Goal: Information Seeking & Learning: Learn about a topic

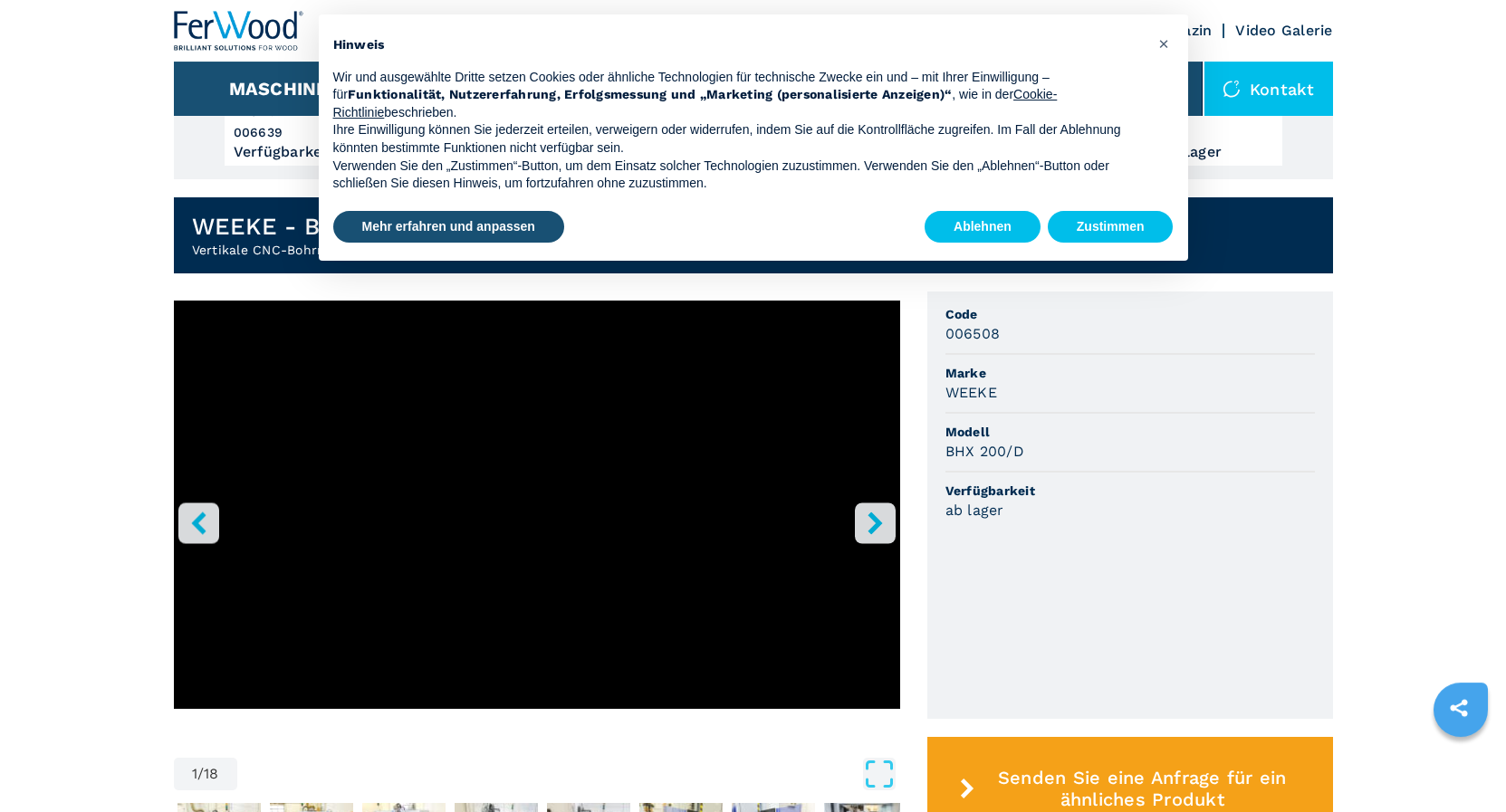
scroll to position [369, 0]
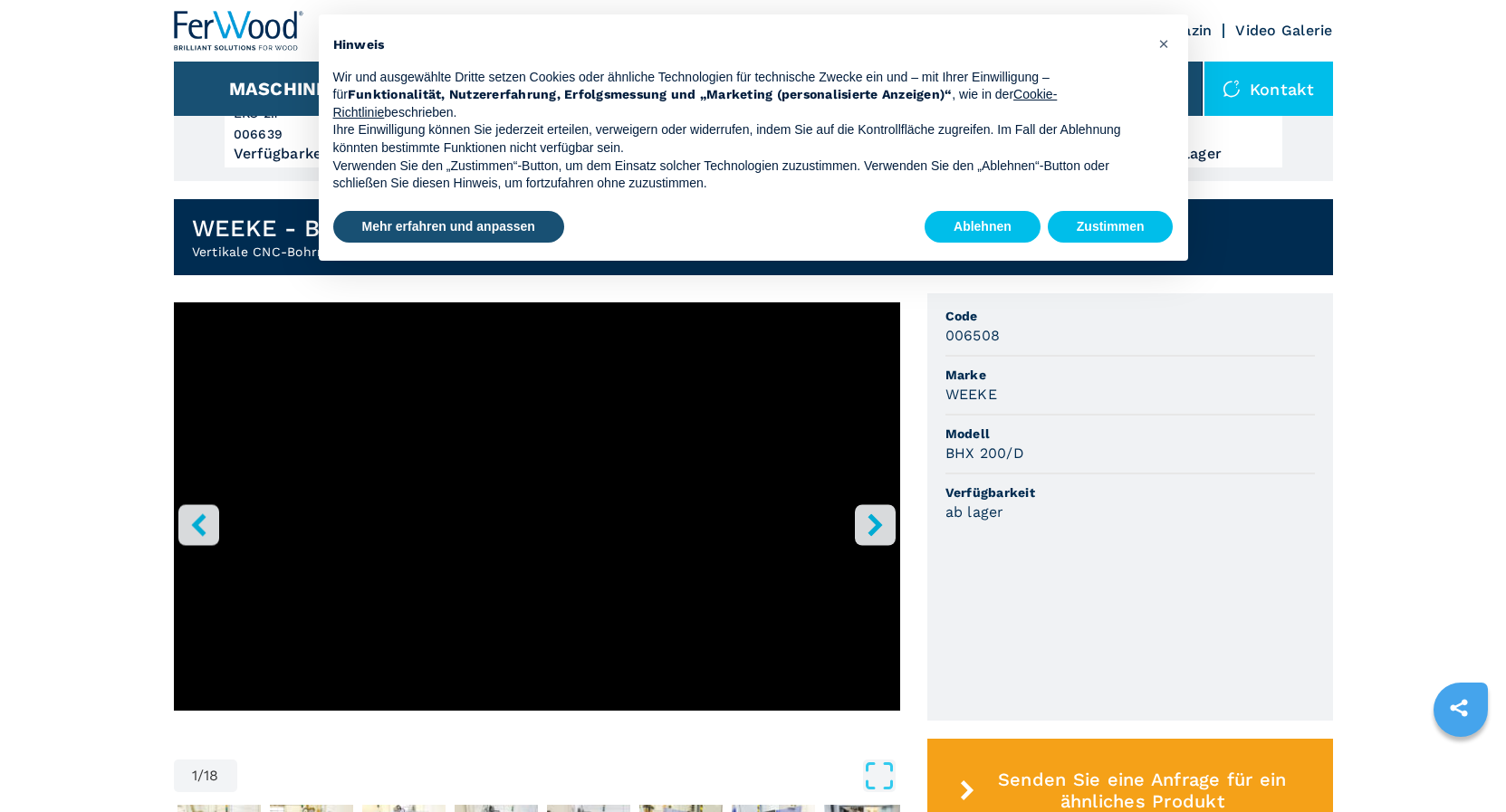
click at [885, 527] on icon "right-button" at bounding box center [876, 525] width 22 height 22
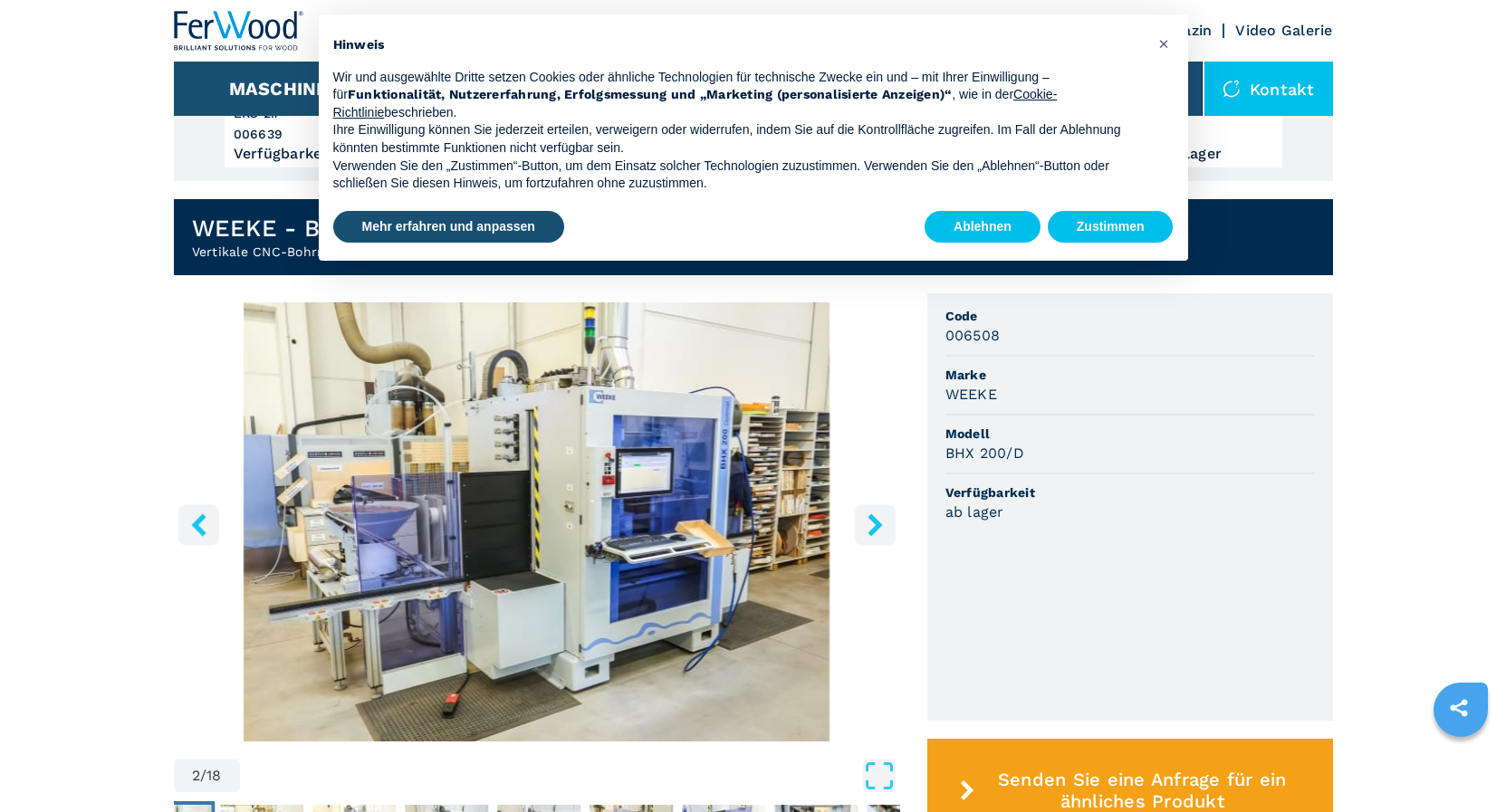
click at [877, 529] on icon "right-button" at bounding box center [876, 525] width 15 height 22
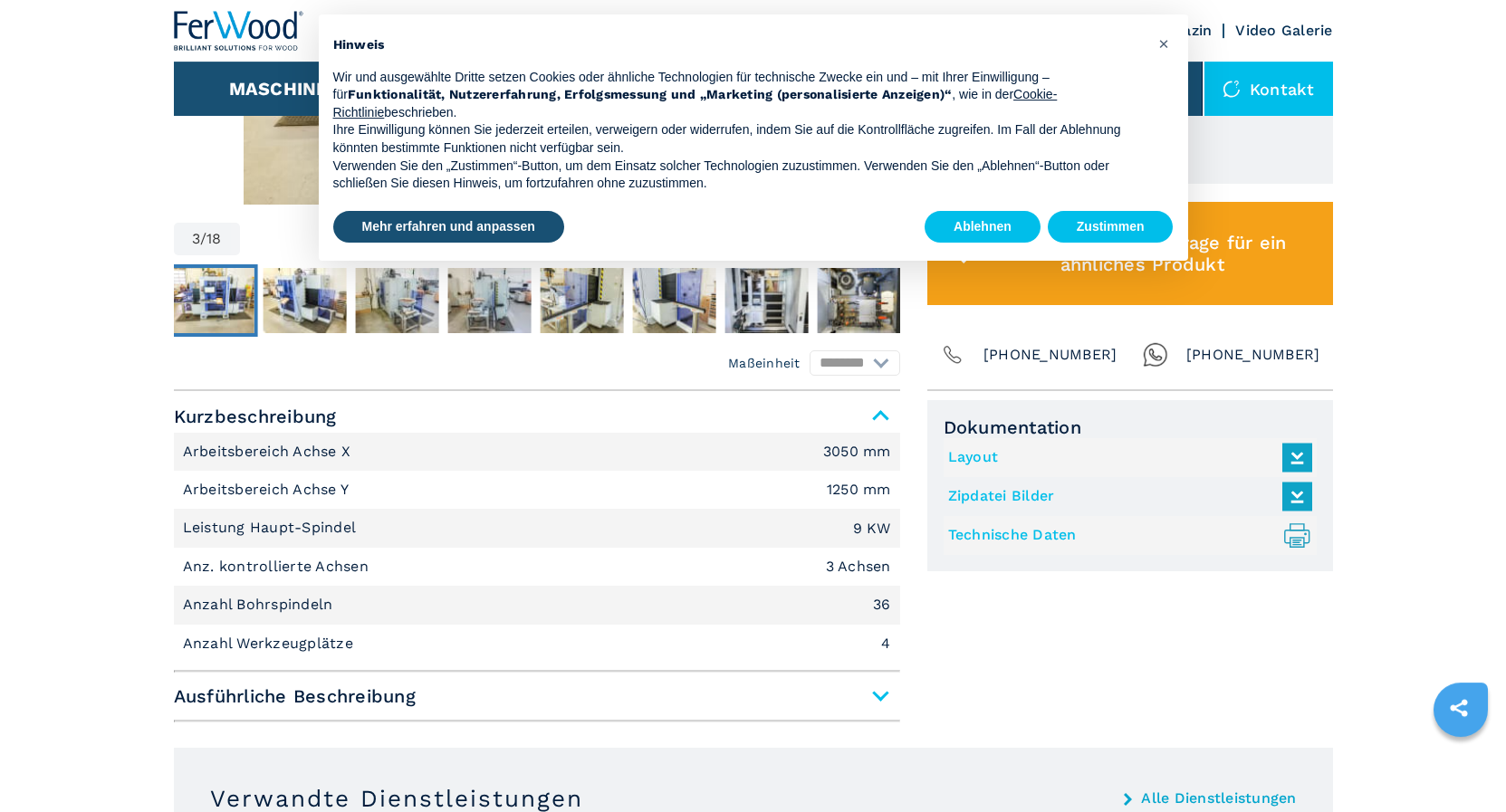
scroll to position [924, 0]
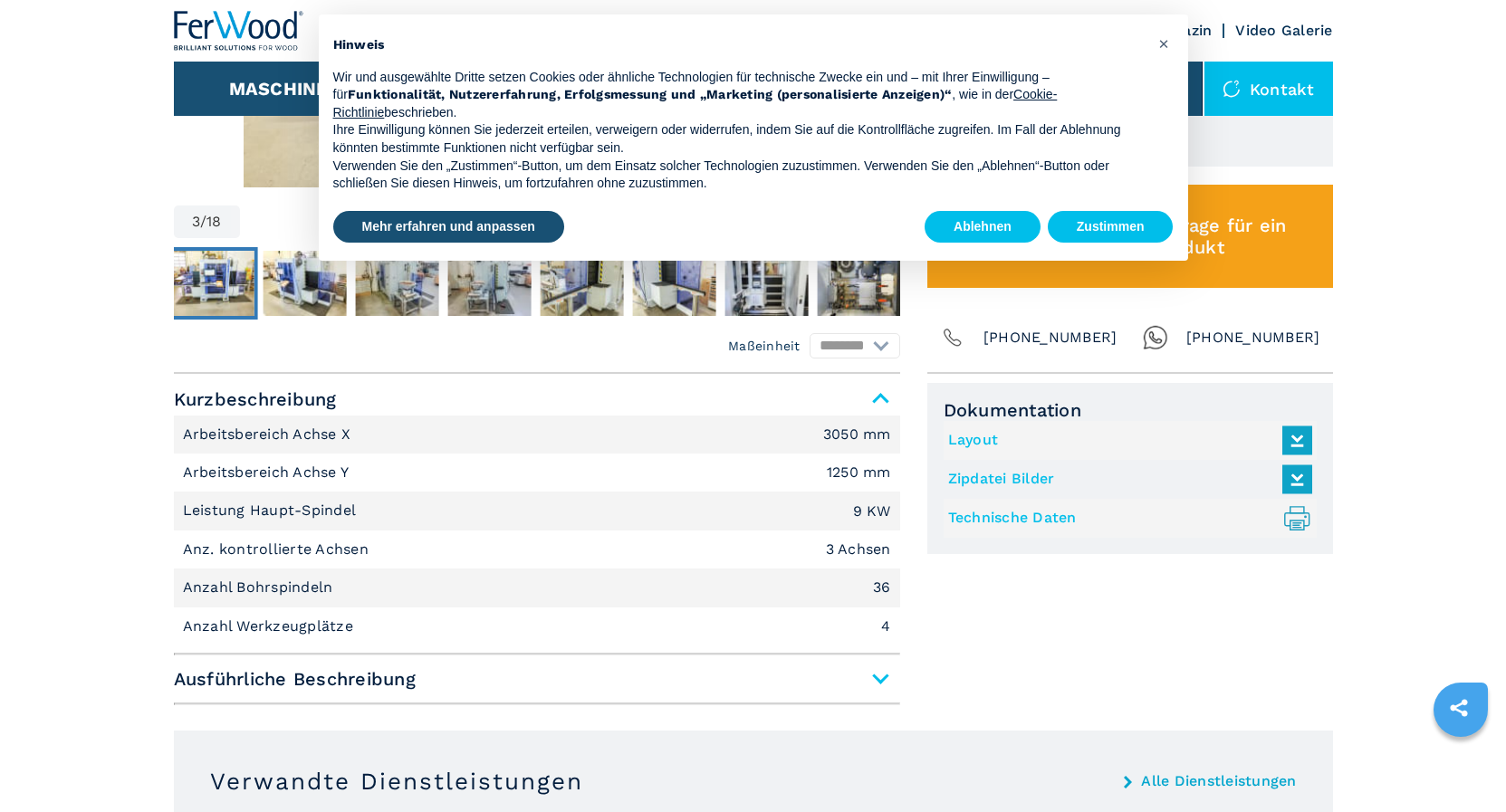
click at [887, 681] on span "Ausführliche Beschreibung" at bounding box center [537, 679] width 726 height 33
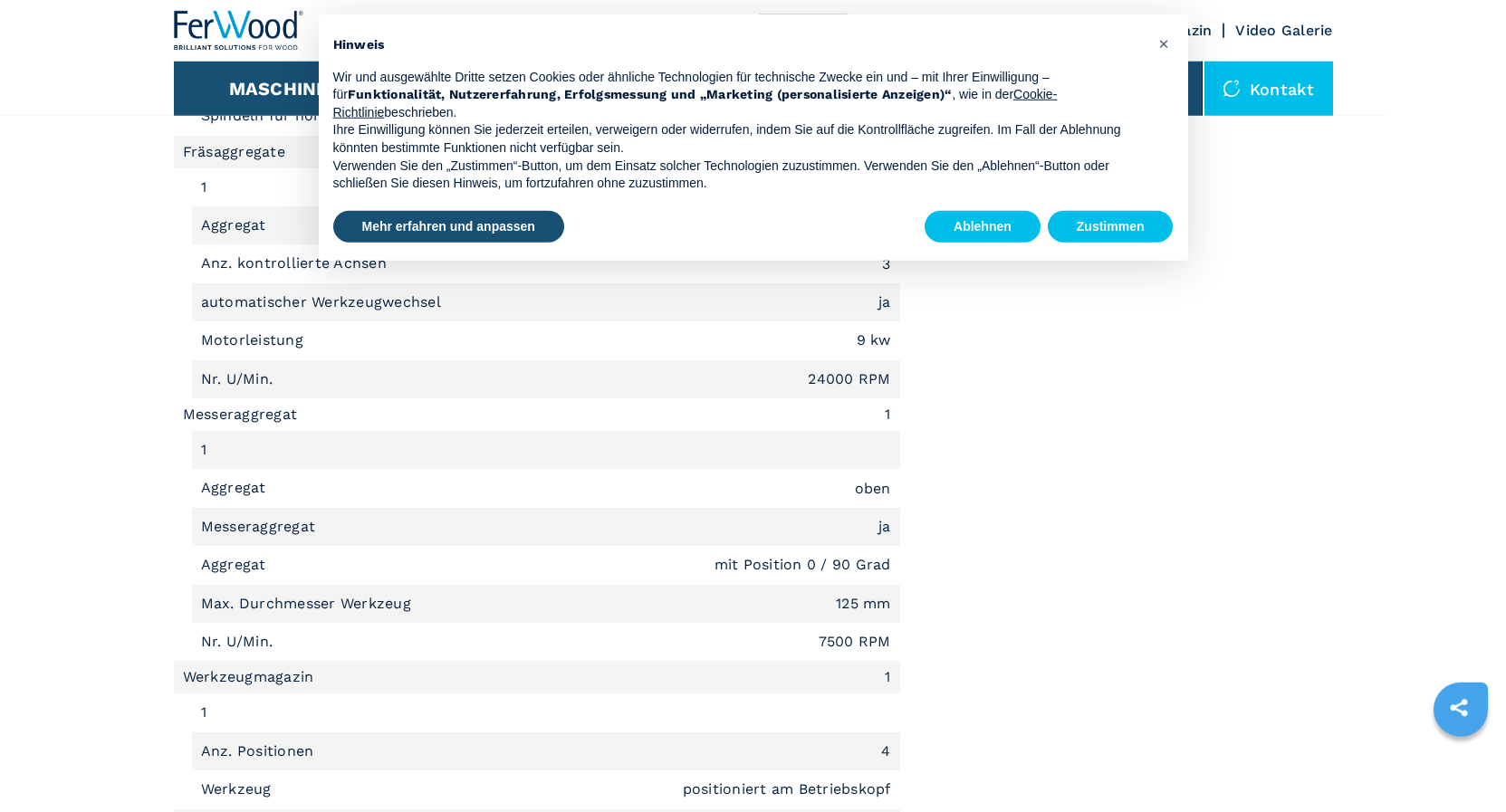
scroll to position [2277, 0]
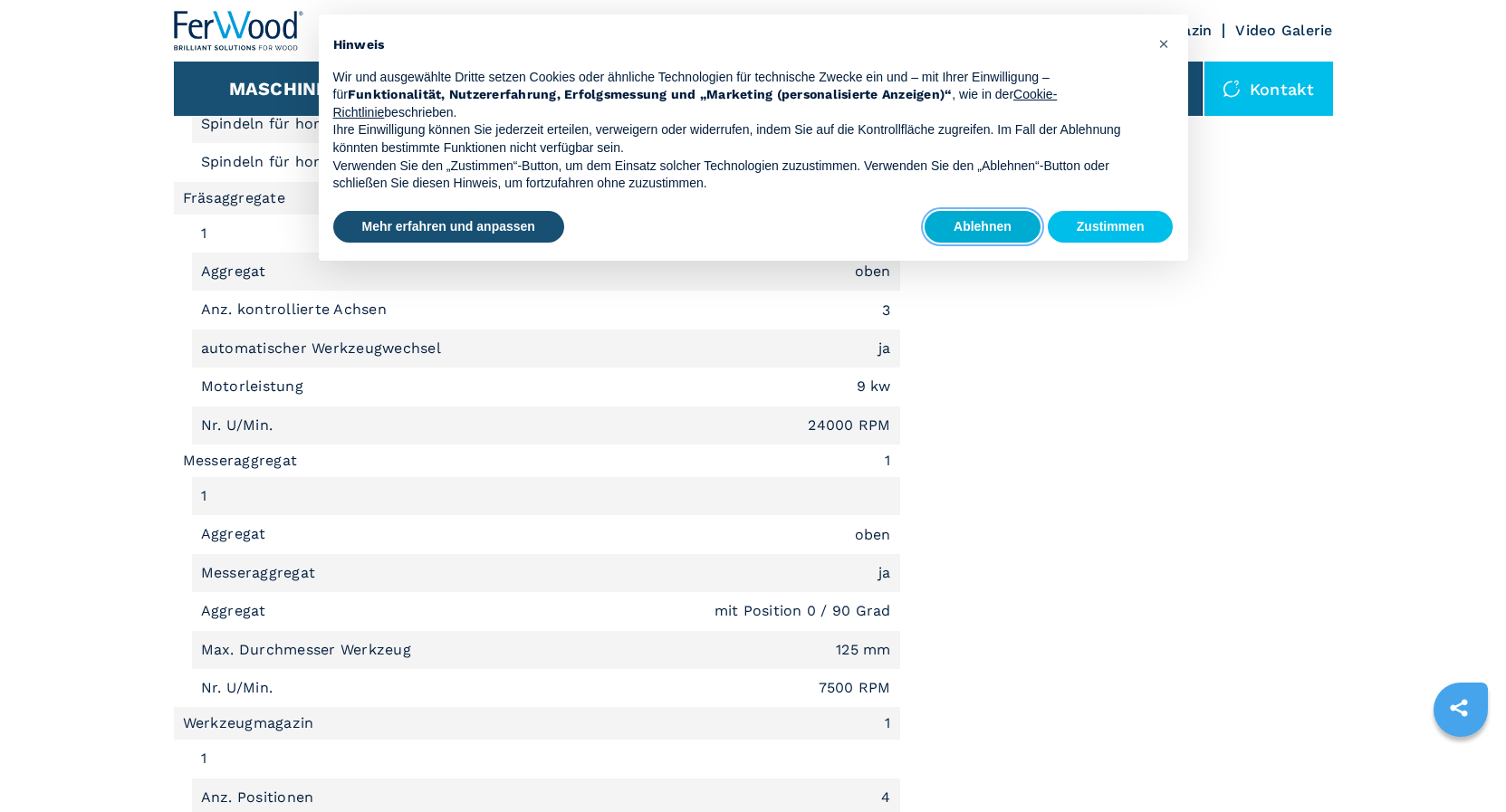
click at [973, 238] on button "Ablehnen" at bounding box center [983, 227] width 116 height 33
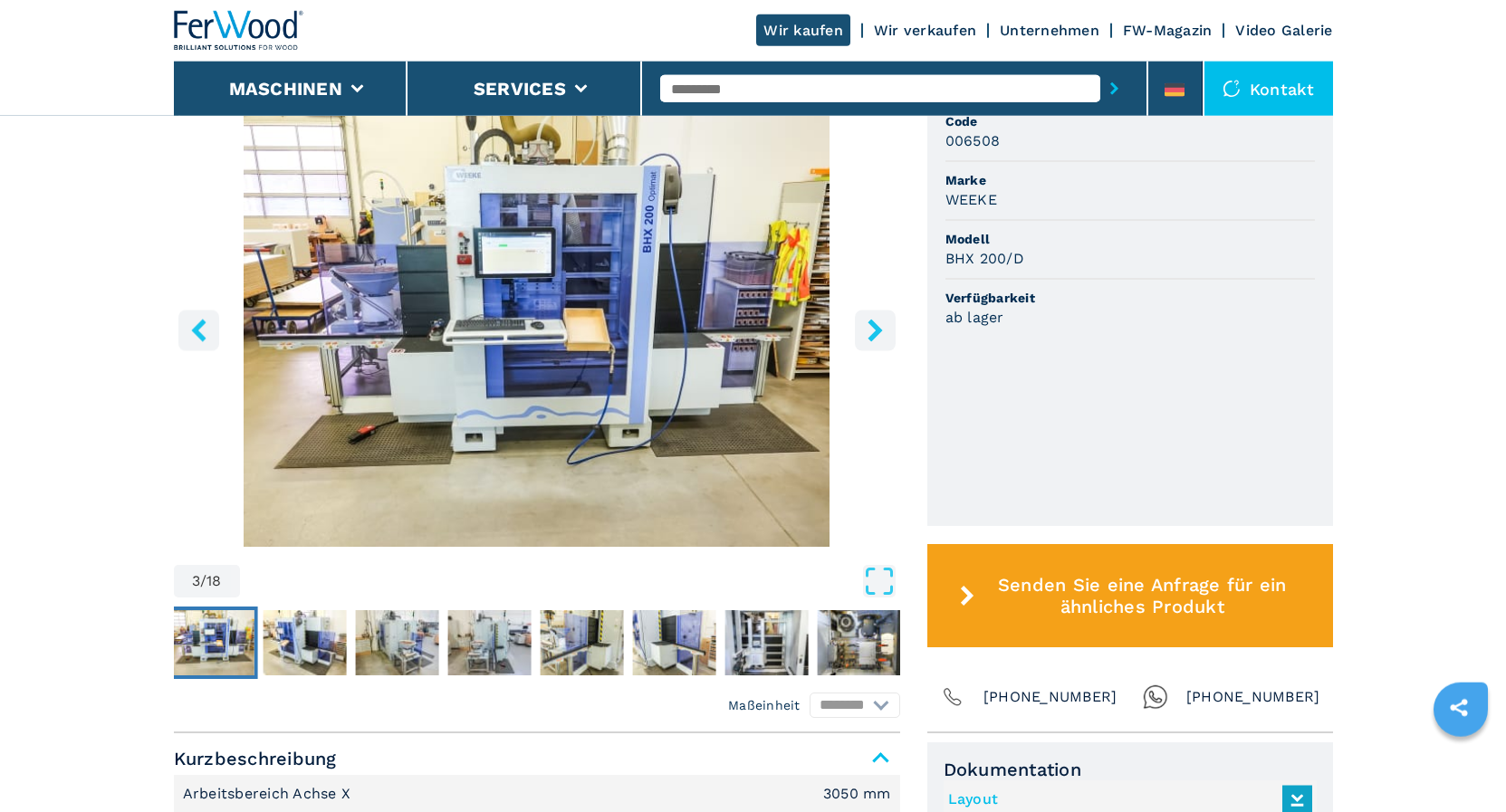
scroll to position [739, 0]
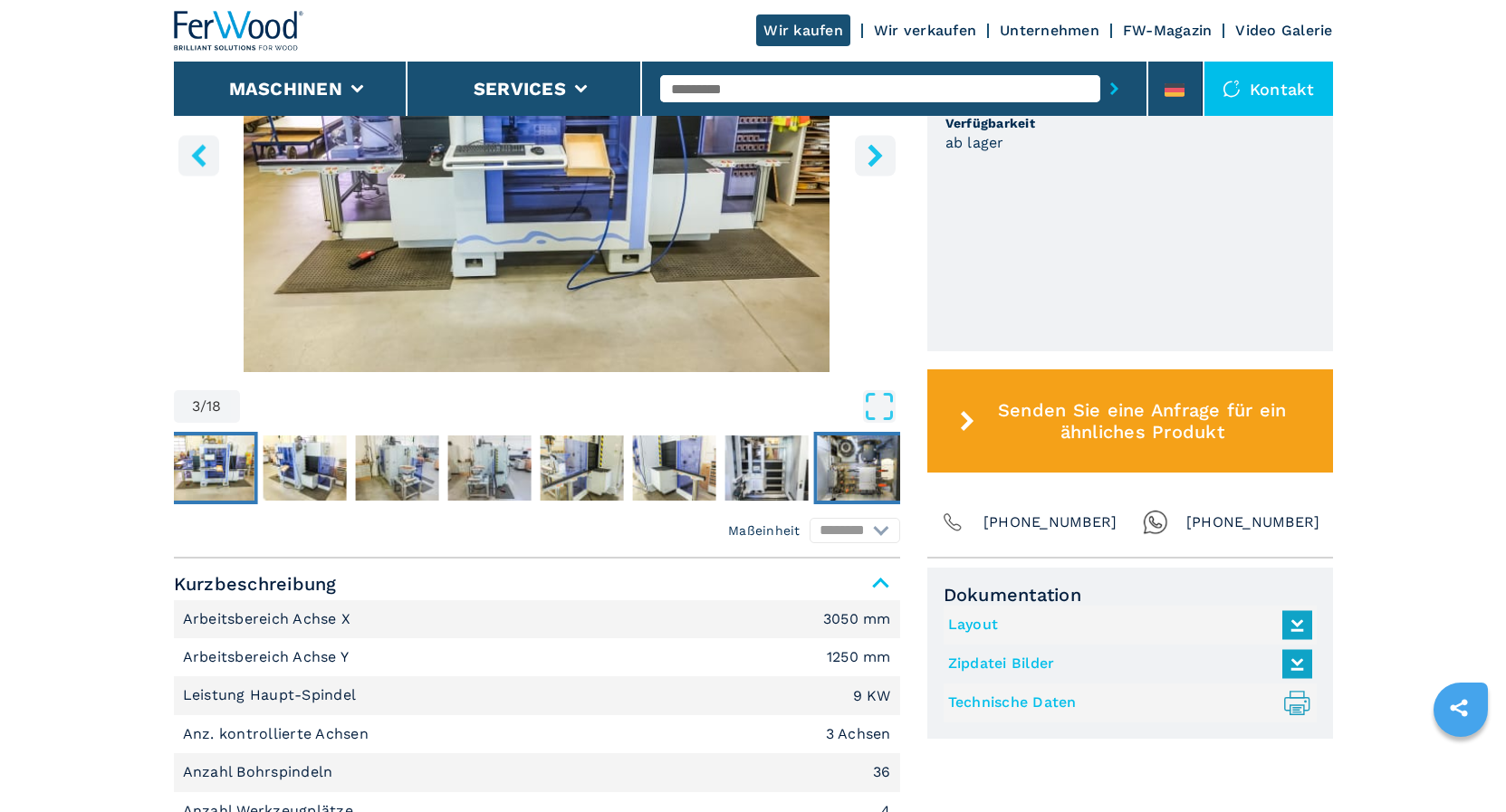
click at [869, 483] on img "Go to Slide 10" at bounding box center [858, 468] width 83 height 65
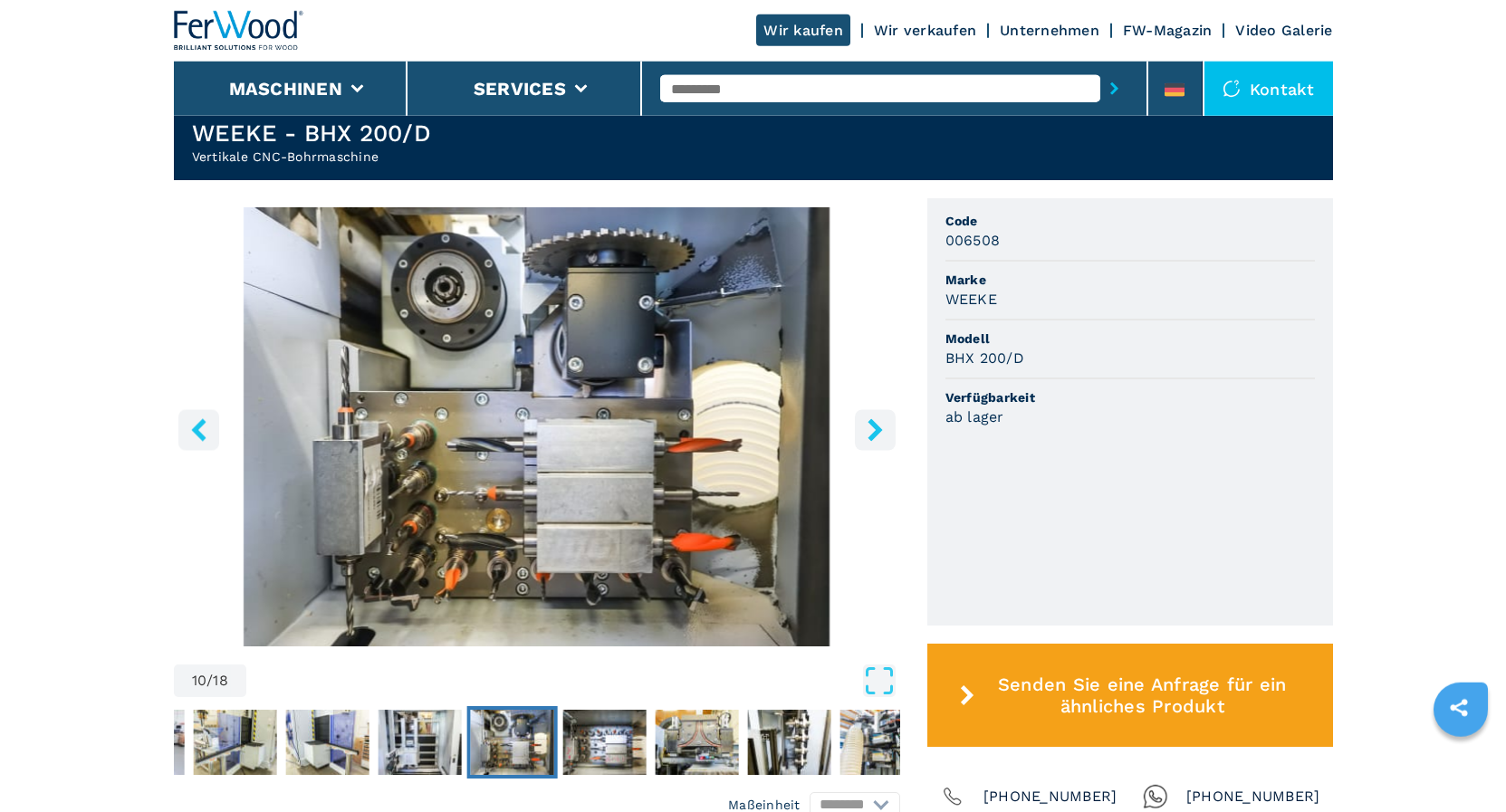
scroll to position [461, 0]
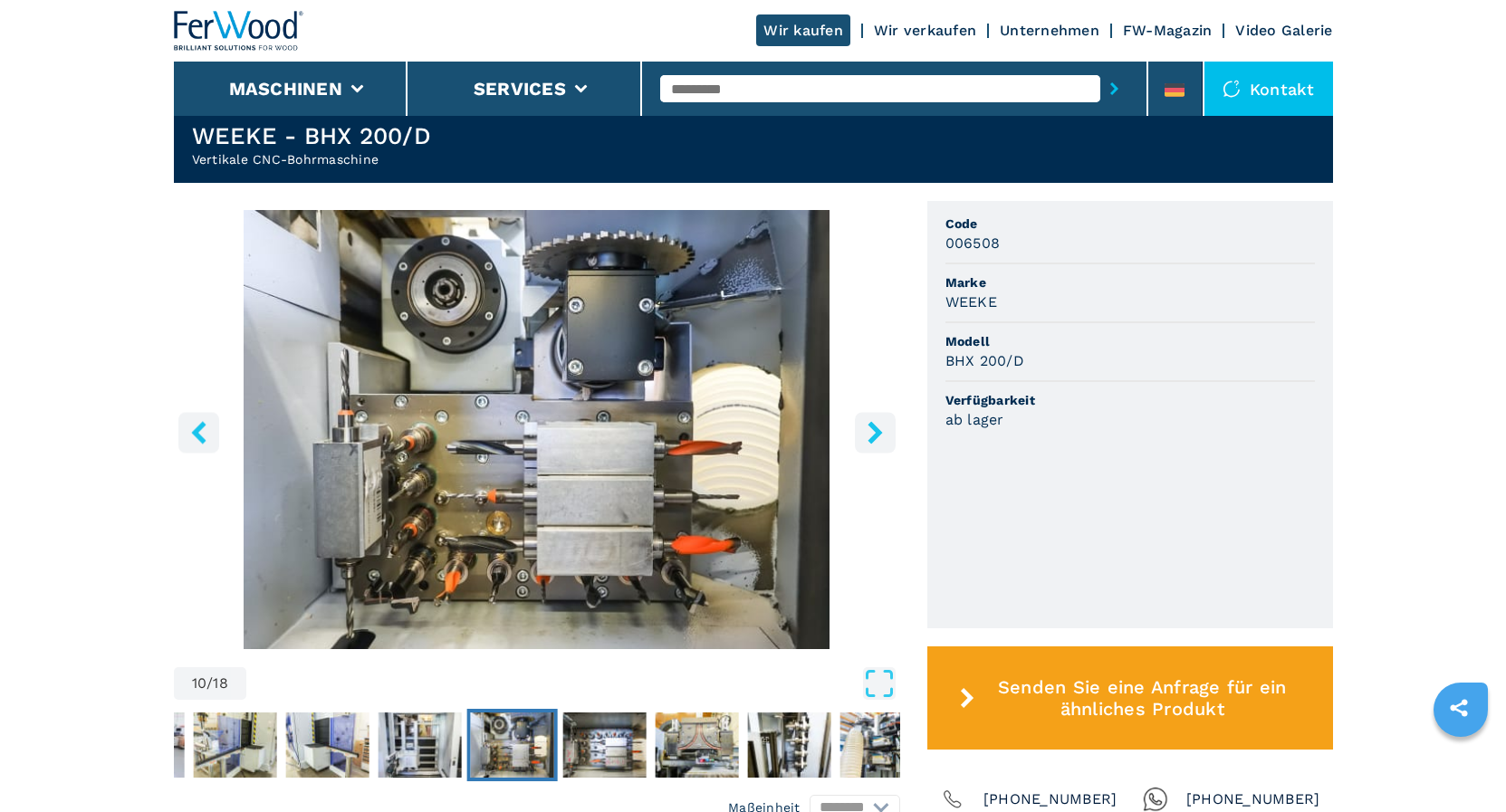
click at [879, 434] on icon "right-button" at bounding box center [876, 433] width 15 height 22
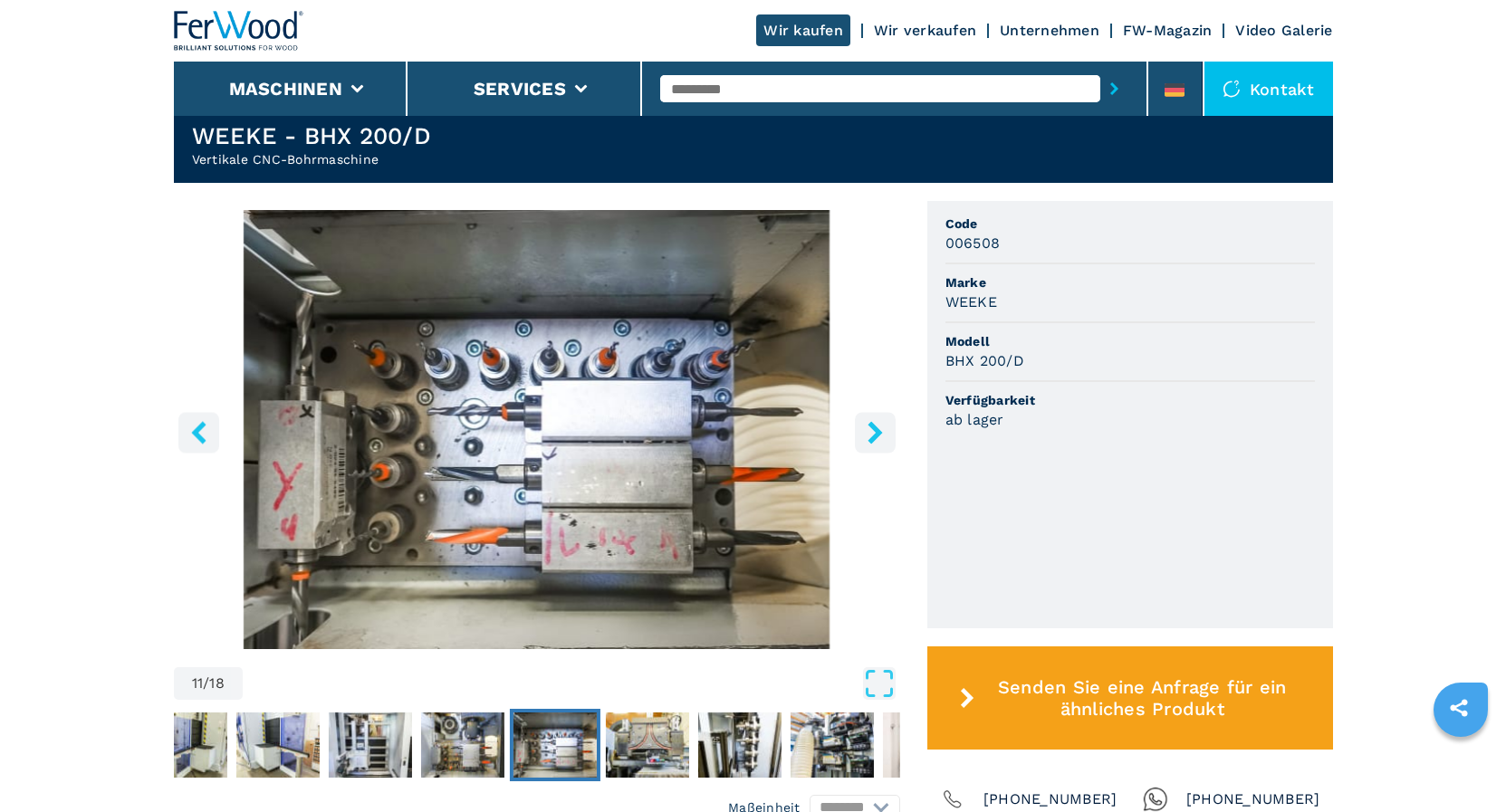
click at [879, 434] on icon "right-button" at bounding box center [876, 433] width 15 height 22
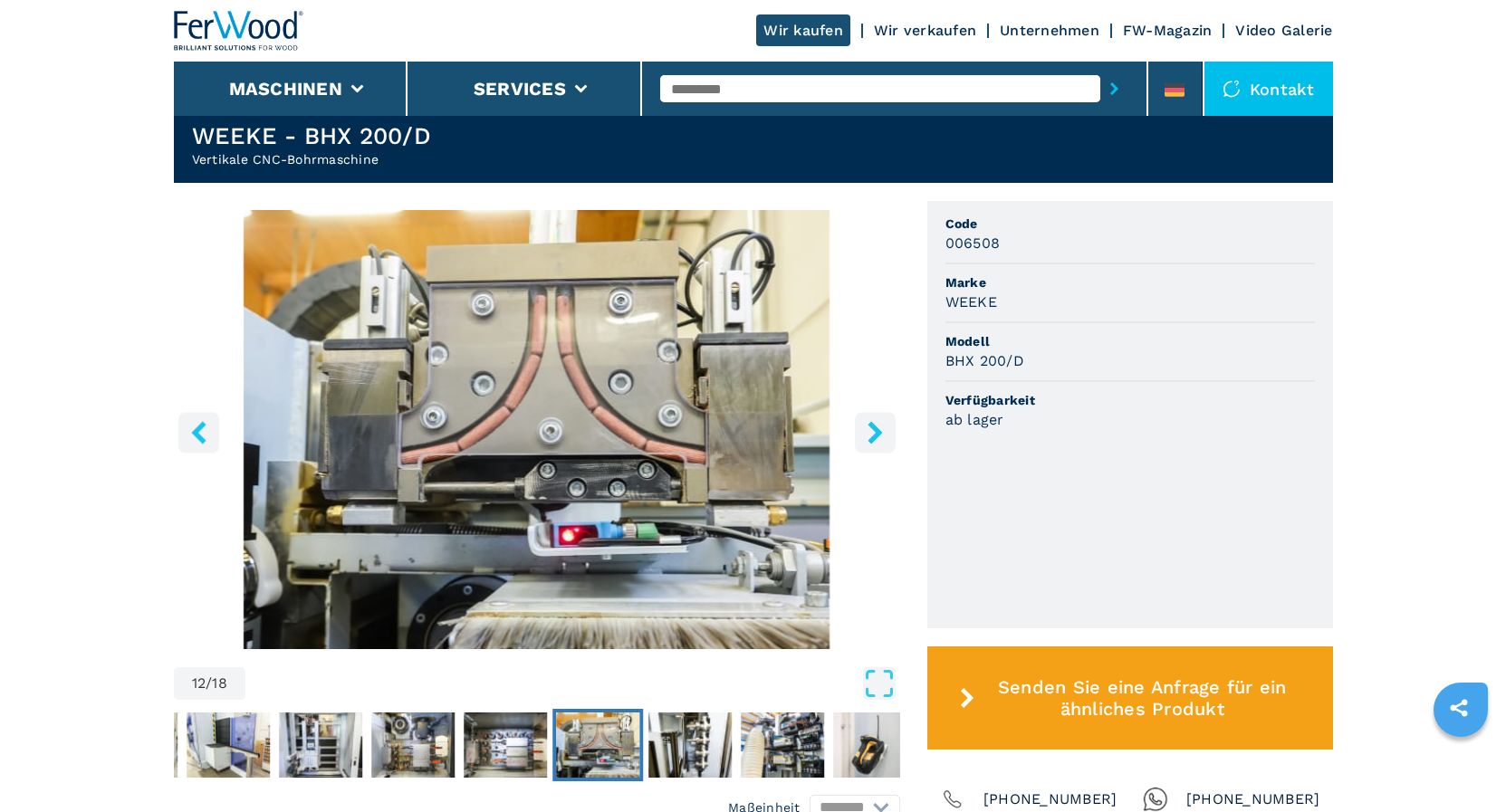
click at [879, 434] on icon "right-button" at bounding box center [876, 433] width 15 height 22
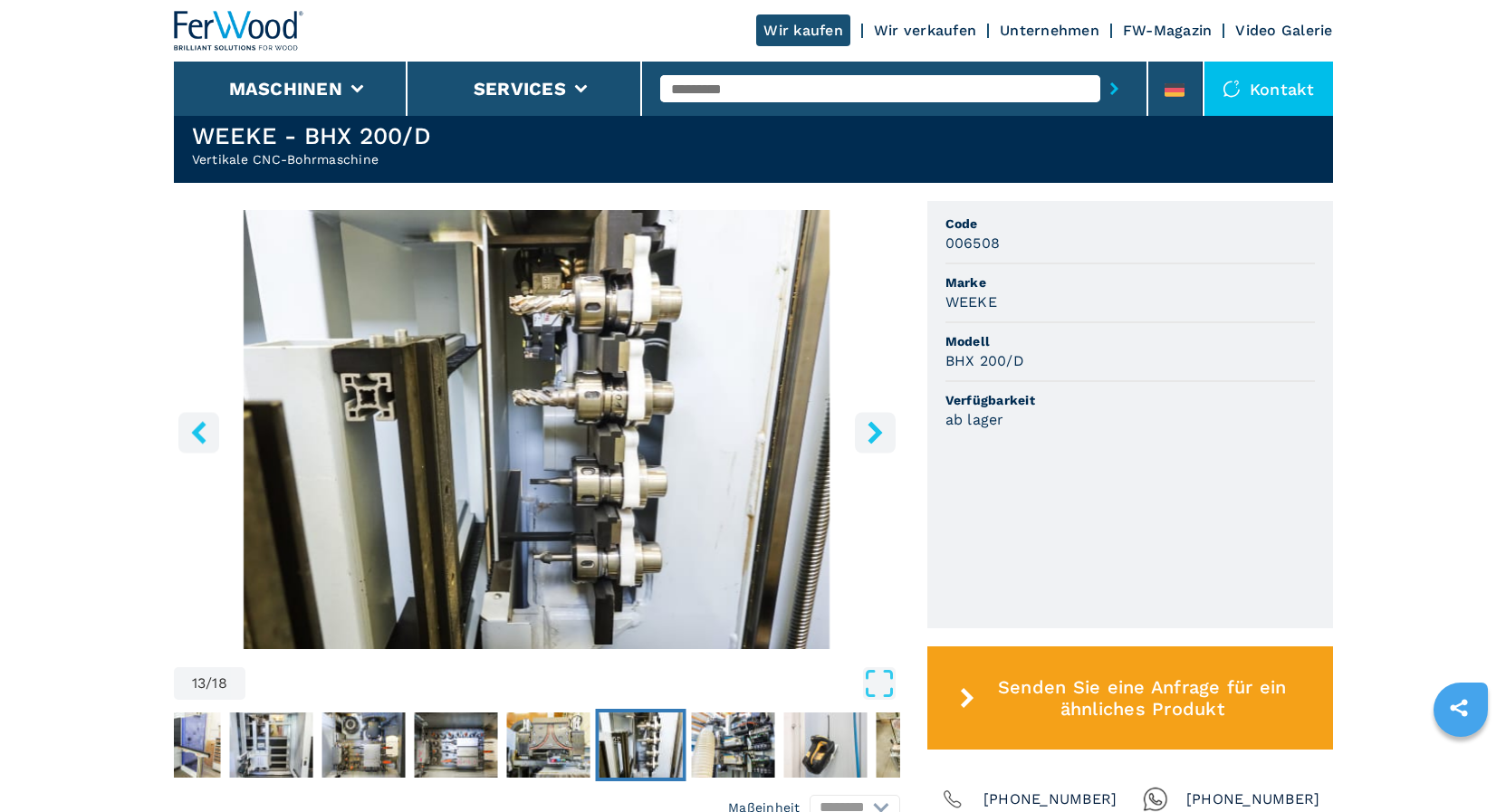
click at [879, 434] on icon "right-button" at bounding box center [876, 433] width 15 height 22
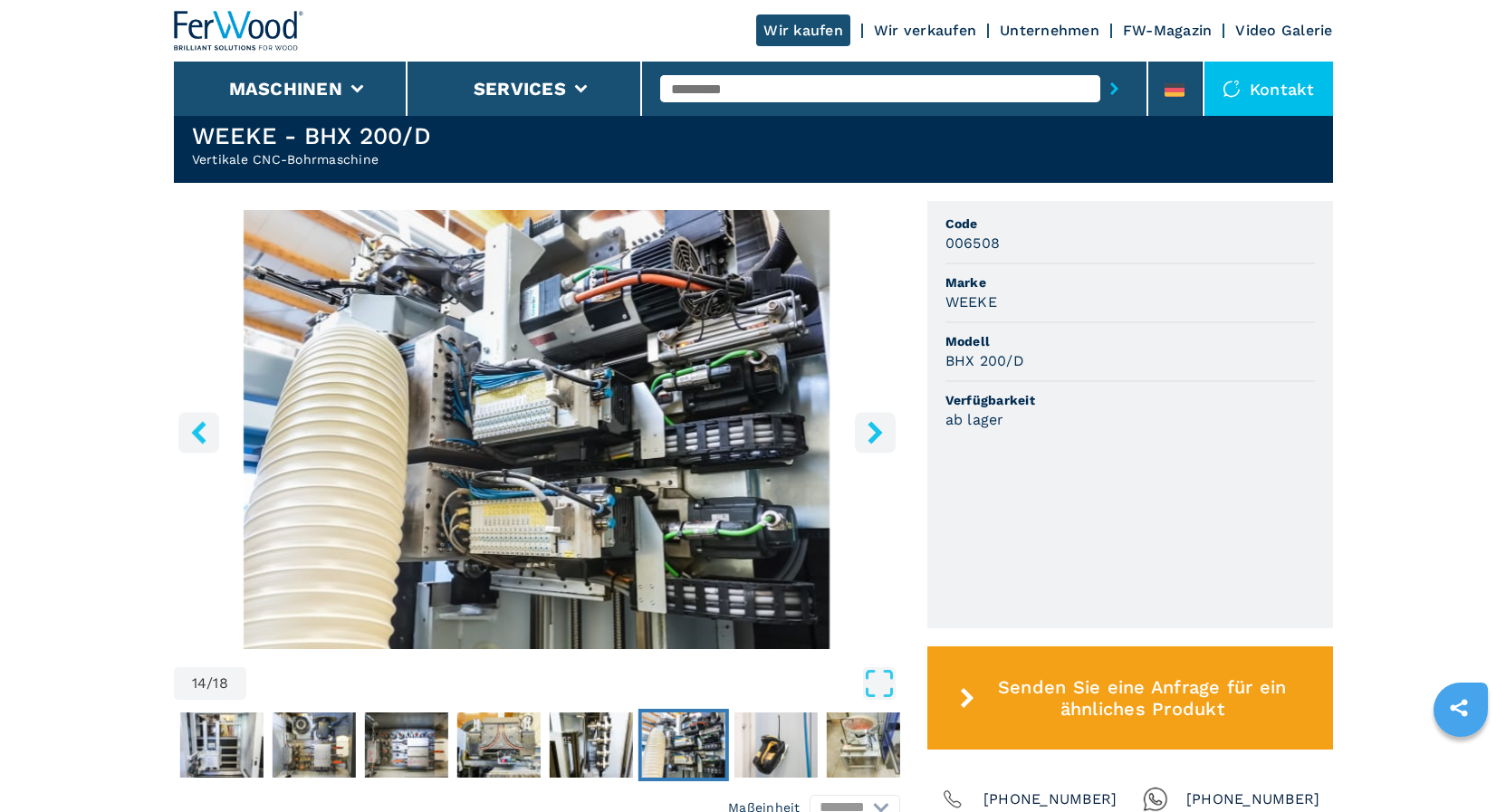
click at [879, 434] on icon "right-button" at bounding box center [876, 433] width 15 height 22
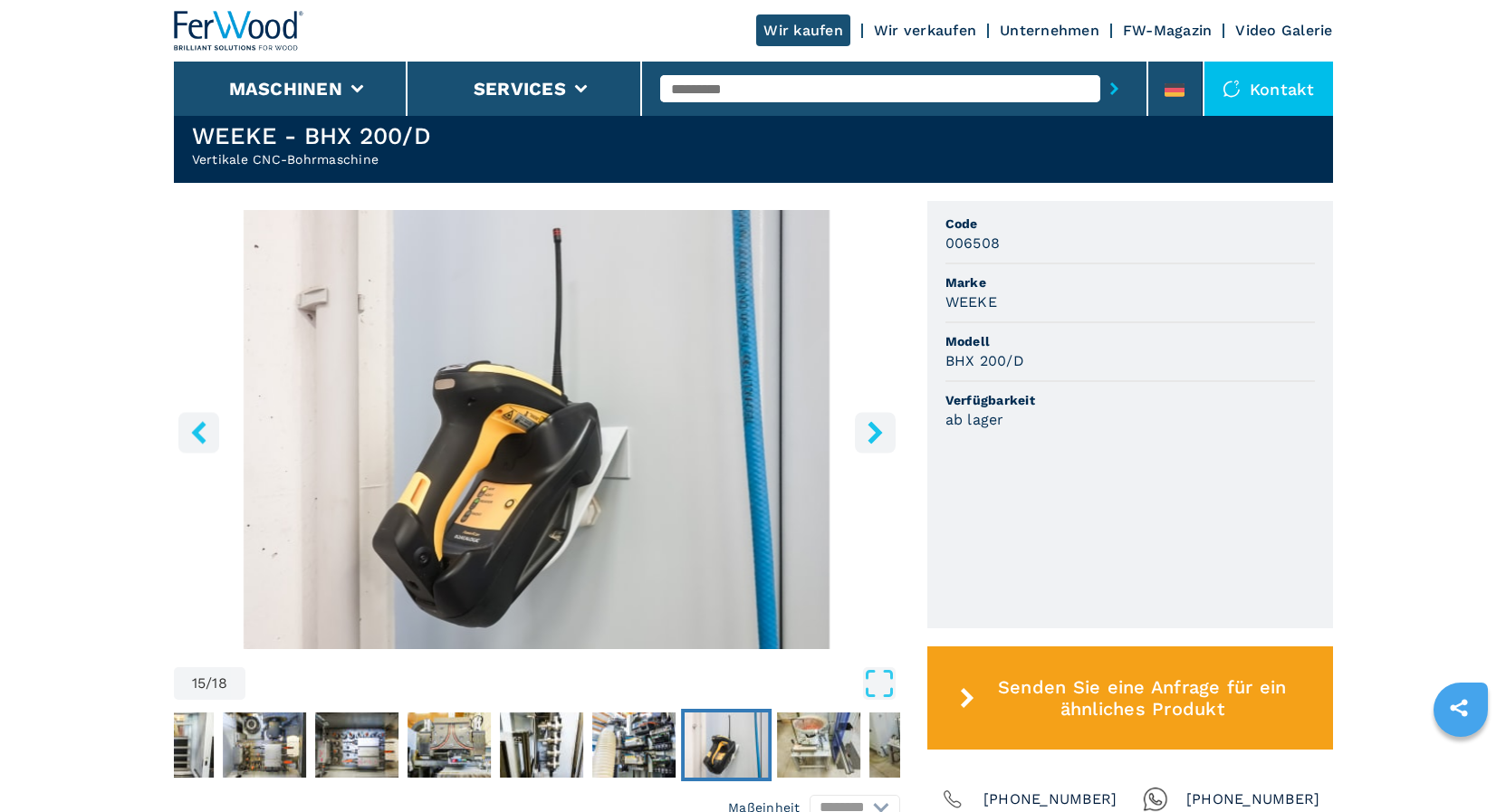
click at [879, 434] on icon "right-button" at bounding box center [876, 433] width 15 height 22
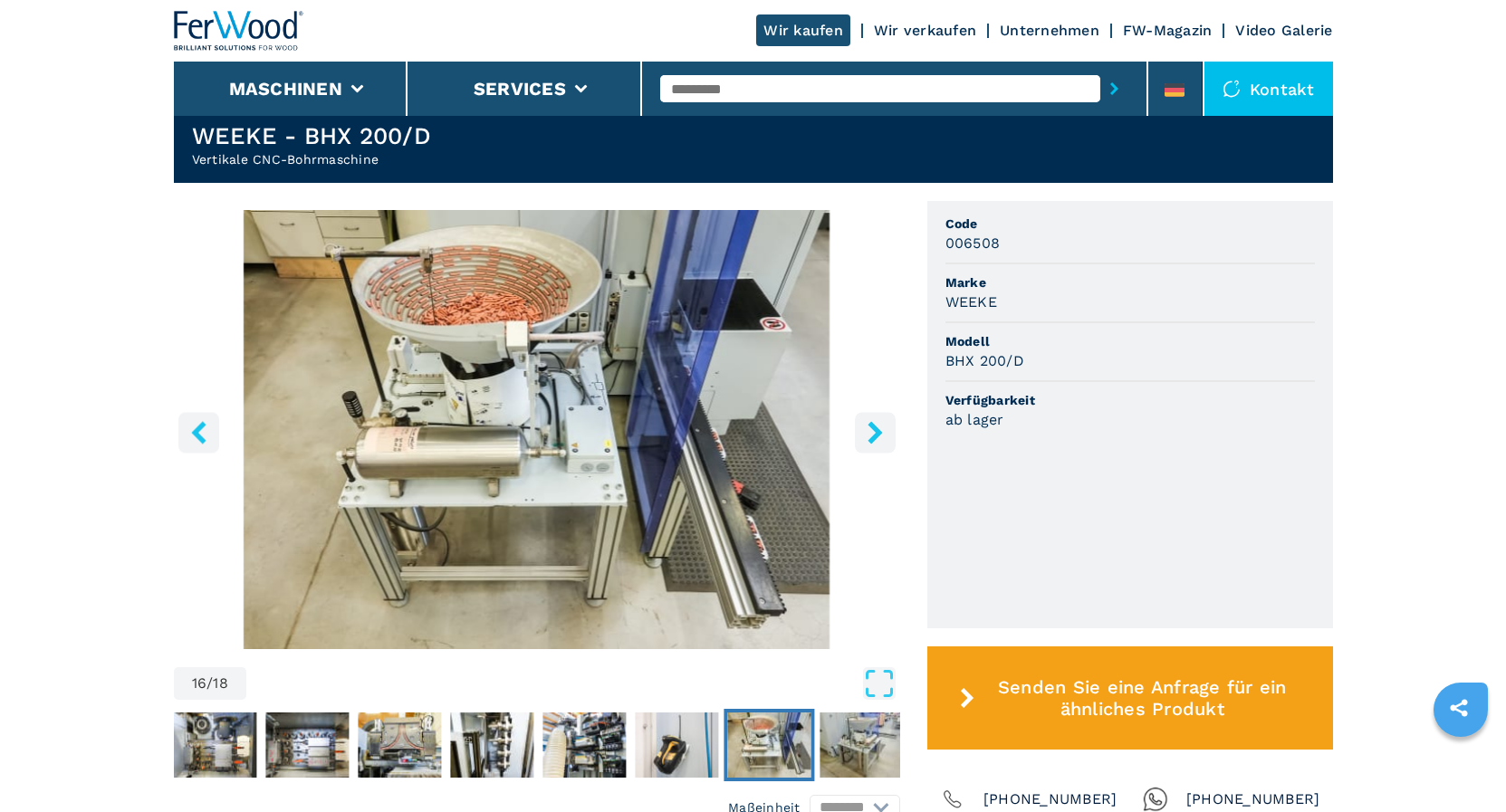
click at [879, 434] on icon "right-button" at bounding box center [876, 433] width 15 height 22
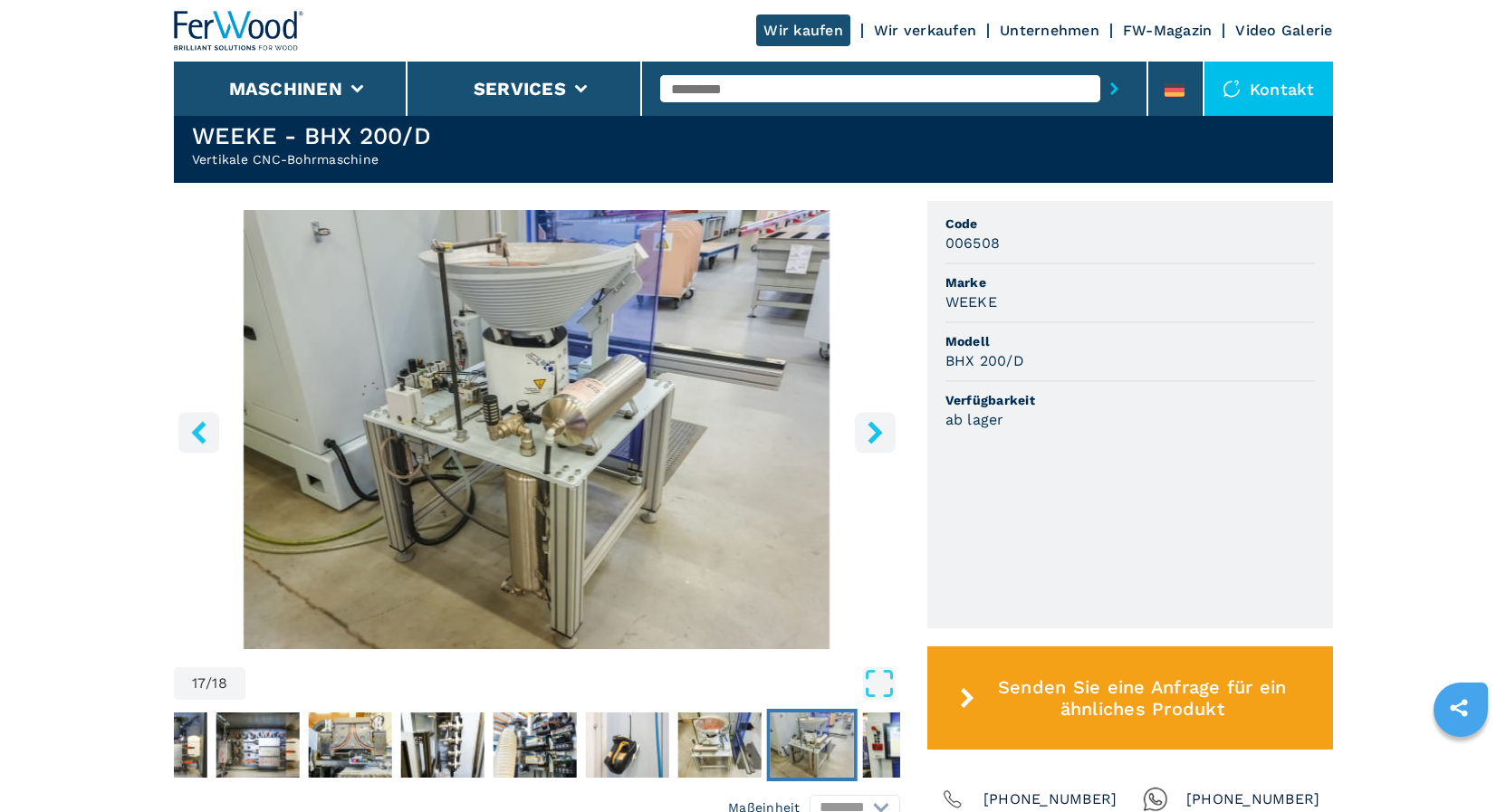
click at [877, 434] on icon "right-button" at bounding box center [876, 433] width 15 height 22
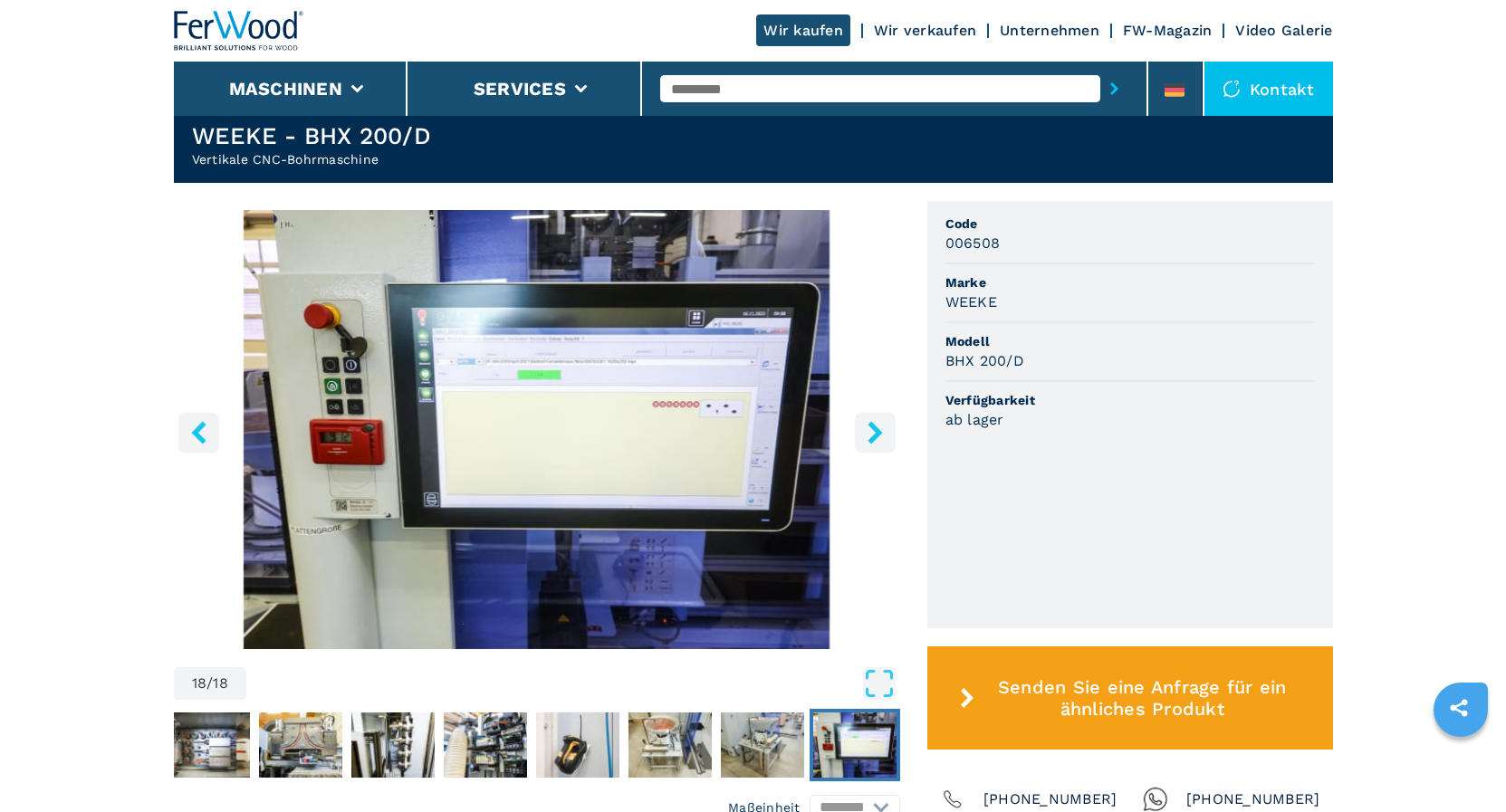
click at [877, 434] on icon "right-button" at bounding box center [876, 433] width 15 height 22
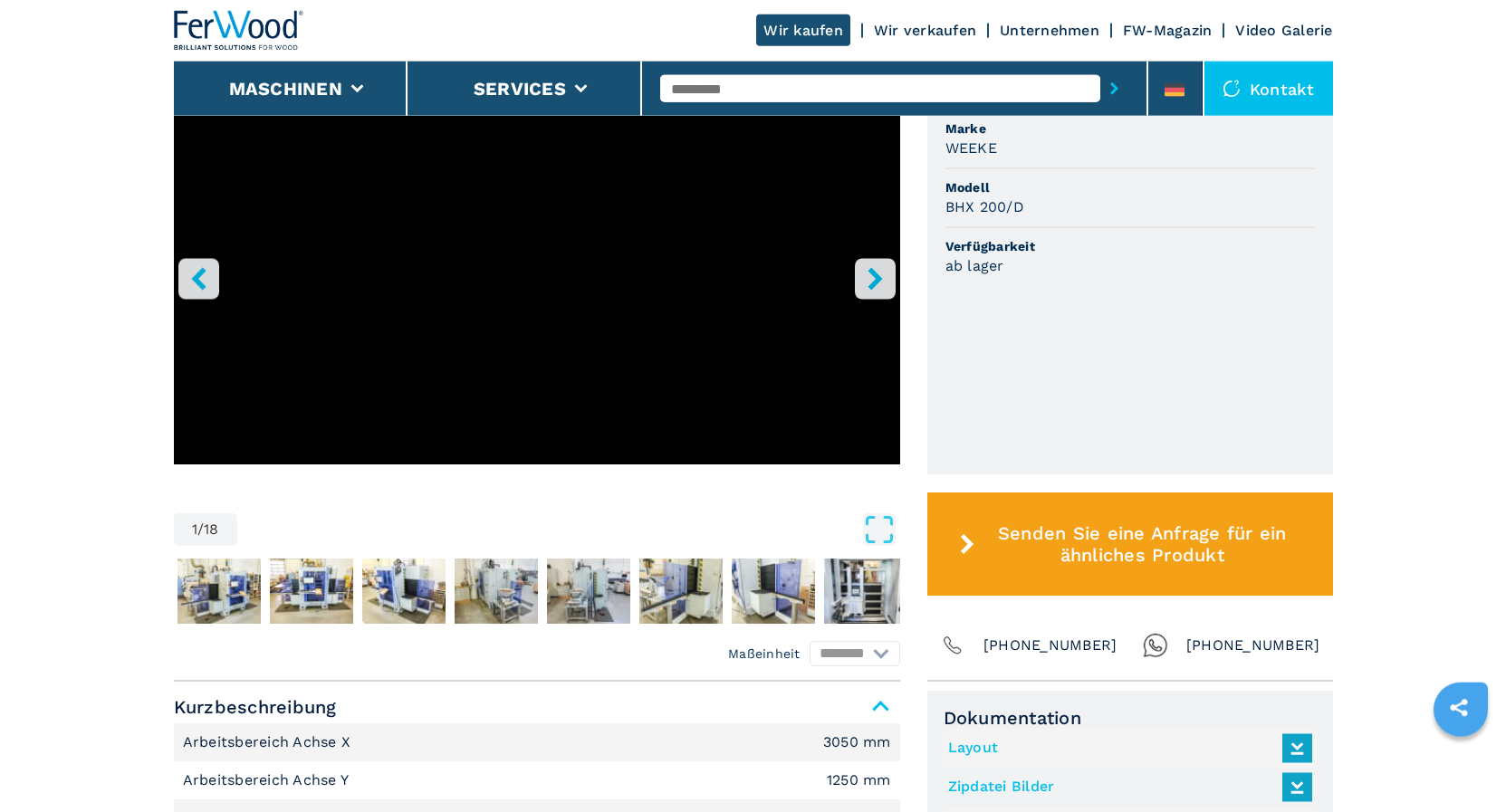
scroll to position [739, 0]
